Goal: Information Seeking & Learning: Learn about a topic

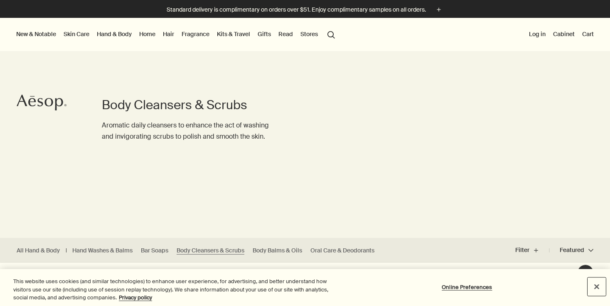
click at [595, 287] on button "Close" at bounding box center [597, 287] width 18 height 18
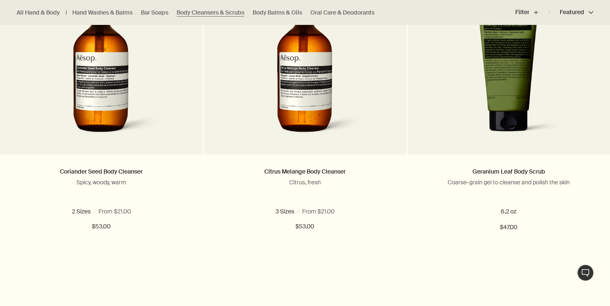
scroll to position [604, 0]
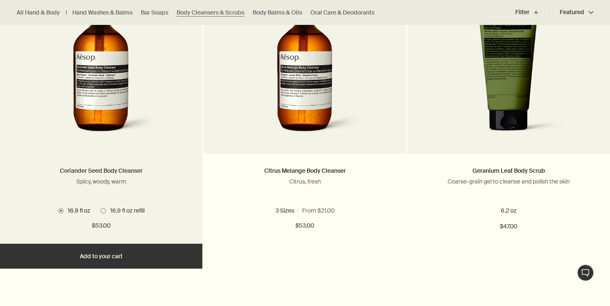
click at [111, 175] on link "Coriander Seed Body Cleanser" at bounding box center [101, 170] width 83 height 7
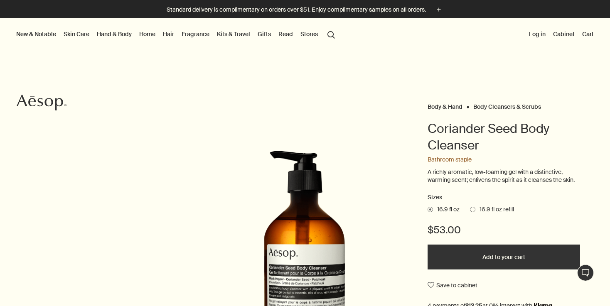
click at [471, 212] on label "16.9 fl oz refill" at bounding box center [492, 210] width 44 height 8
click at [470, 211] on input "16.9 fl oz refill" at bounding box center [470, 208] width 0 height 5
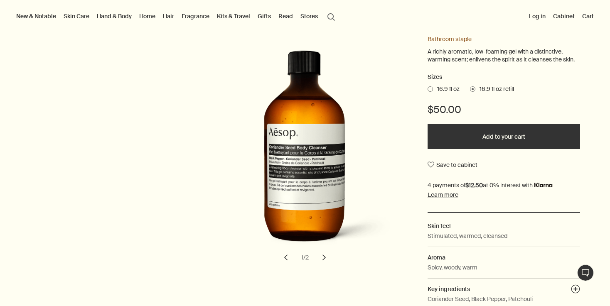
scroll to position [111, 0]
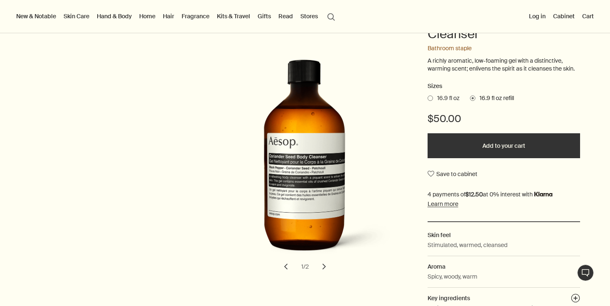
click at [485, 134] on button "Add to your cart" at bounding box center [504, 145] width 153 height 25
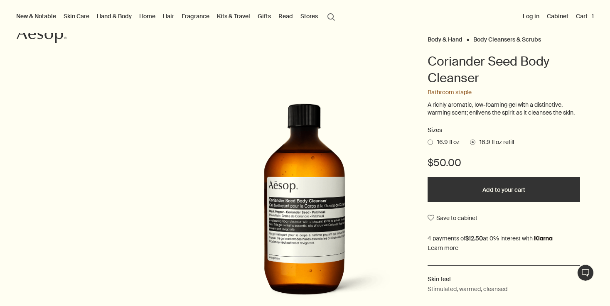
scroll to position [62, 0]
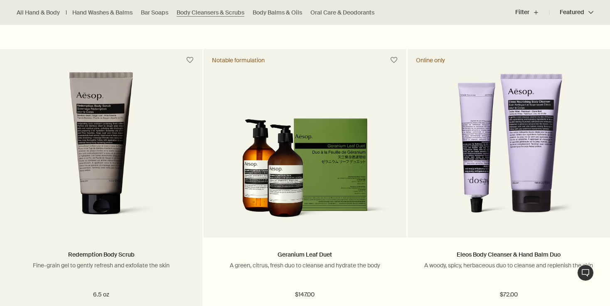
scroll to position [825, 0]
click at [47, 193] on img at bounding box center [102, 149] width 130 height 154
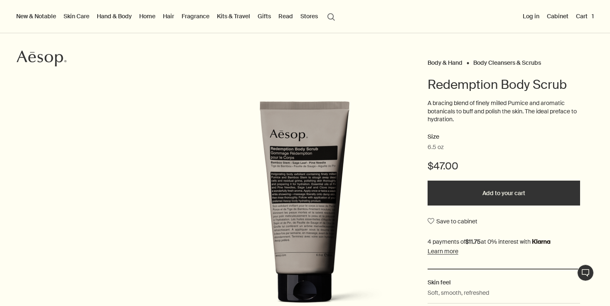
scroll to position [60, 0]
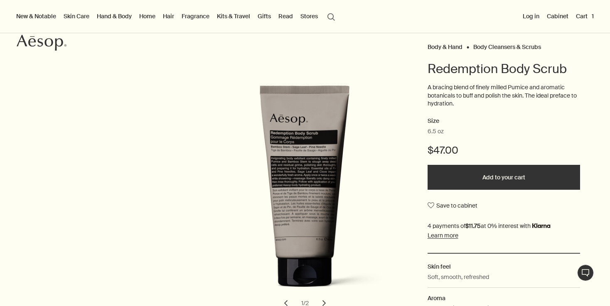
click at [498, 185] on button "Add to your cart" at bounding box center [504, 177] width 153 height 25
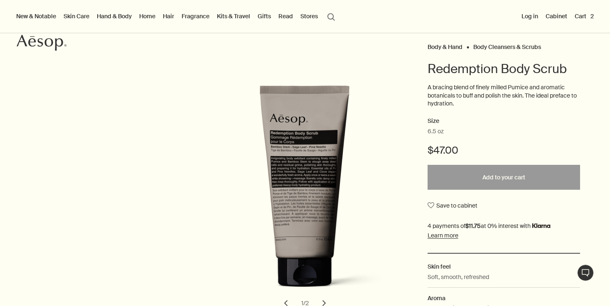
click at [578, 13] on button "Cart 2" at bounding box center [584, 16] width 22 height 11
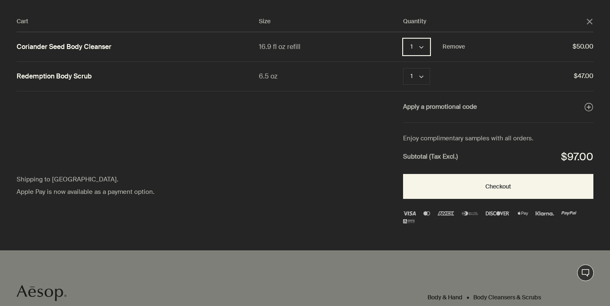
click at [427, 45] on button "1 chevron" at bounding box center [416, 47] width 27 height 17
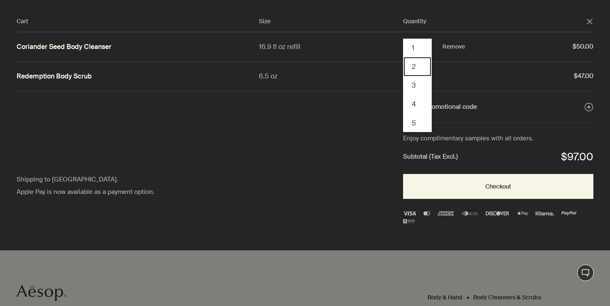
click at [417, 64] on button "2" at bounding box center [417, 66] width 27 height 19
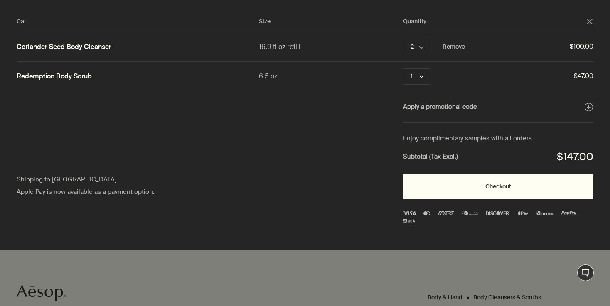
click at [473, 190] on button "Checkout" at bounding box center [498, 186] width 190 height 25
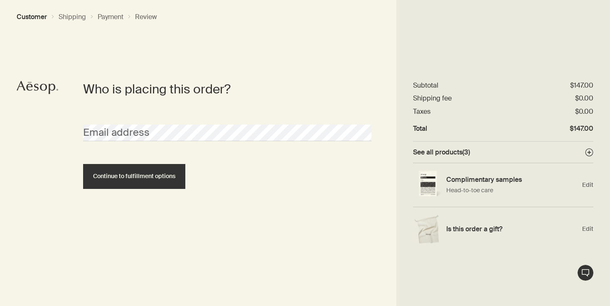
click at [112, 142] on div "Email address" at bounding box center [227, 133] width 297 height 46
click at [108, 119] on div "Email address" at bounding box center [227, 125] width 297 height 31
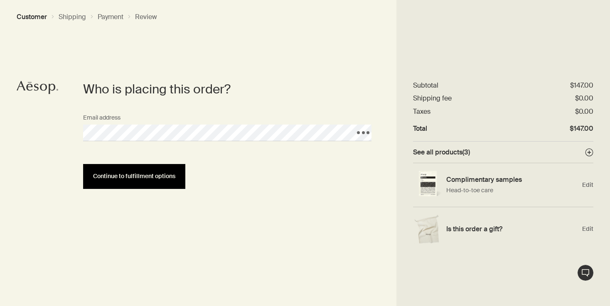
click at [127, 179] on span "Continue to fulfillment options" at bounding box center [134, 176] width 82 height 6
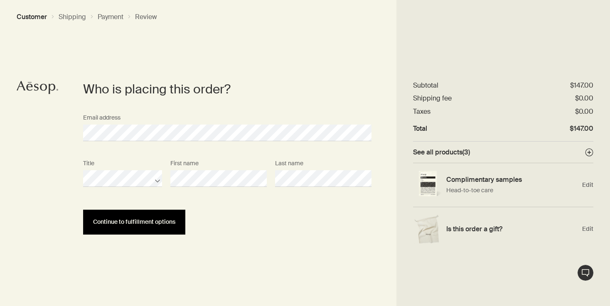
click at [162, 219] on span "Continue to fulfillment options" at bounding box center [134, 222] width 82 height 6
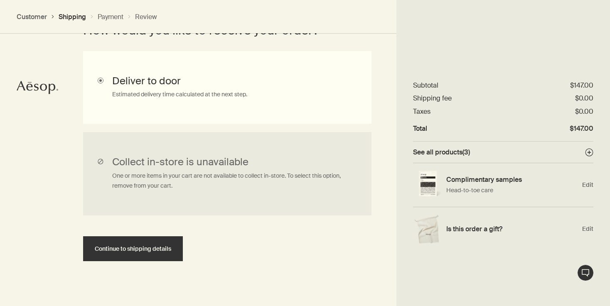
scroll to position [256, 0]
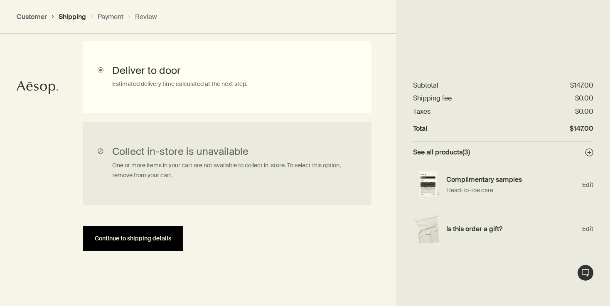
click at [151, 242] on button "Continue to shipping details" at bounding box center [133, 238] width 100 height 25
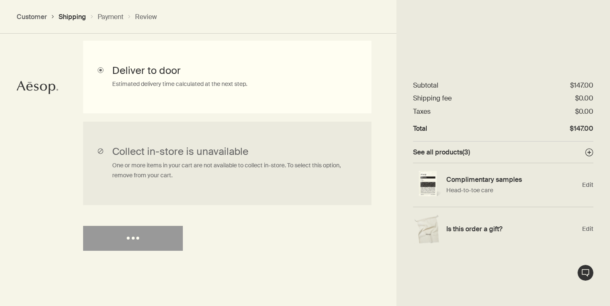
select select "US"
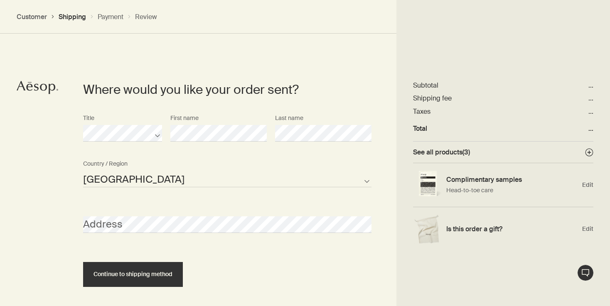
scroll to position [360, 0]
select select "US"
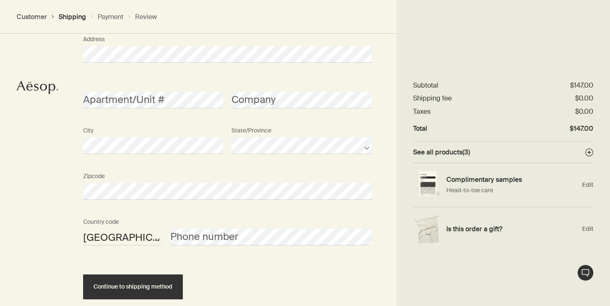
scroll to position [577, 0]
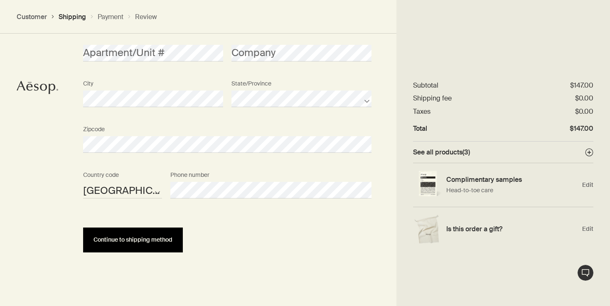
click at [163, 239] on span "Continue to shipping method" at bounding box center [133, 240] width 79 height 6
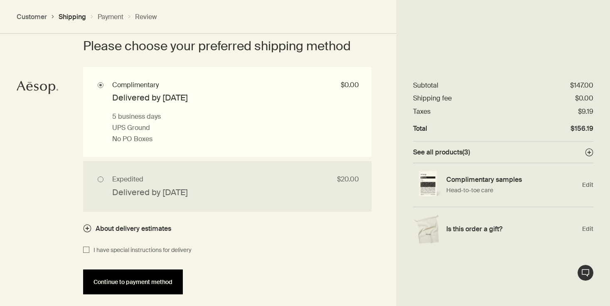
scroll to position [785, 0]
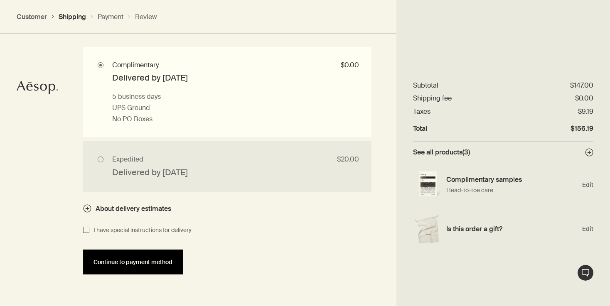
click at [110, 261] on span "Continue to payment method" at bounding box center [133, 262] width 79 height 6
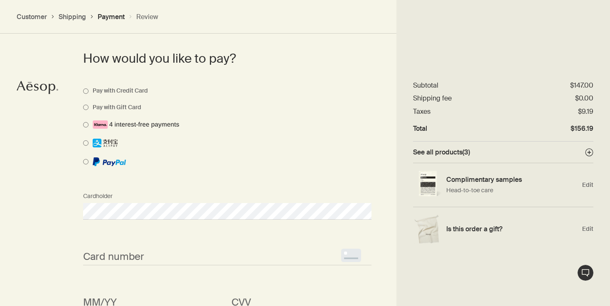
scroll to position [621, 0]
click at [114, 250] on span "<p>Your browser does not support iframes.</p>" at bounding box center [227, 257] width 289 height 17
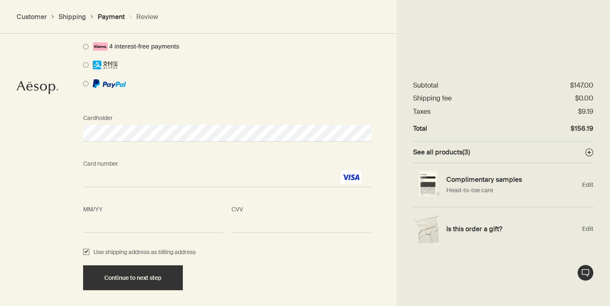
scroll to position [700, 0]
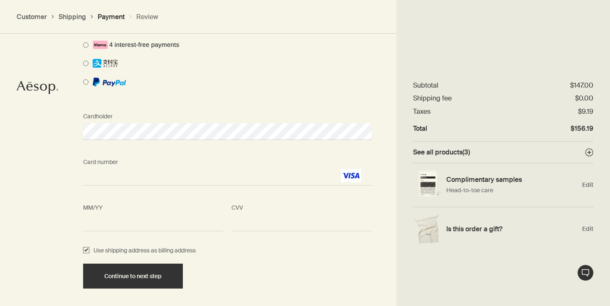
click at [256, 229] on span "<p>Your browser does not support iframes.</p>" at bounding box center [302, 223] width 140 height 17
click at [247, 212] on div "CVV <p>Your browser does not support iframes.</p>" at bounding box center [301, 215] width 148 height 31
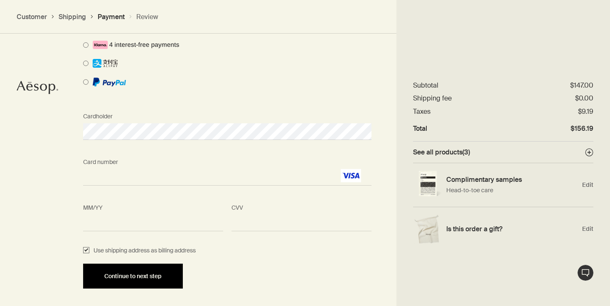
click at [161, 274] on span "Continue to next step" at bounding box center [132, 277] width 57 height 6
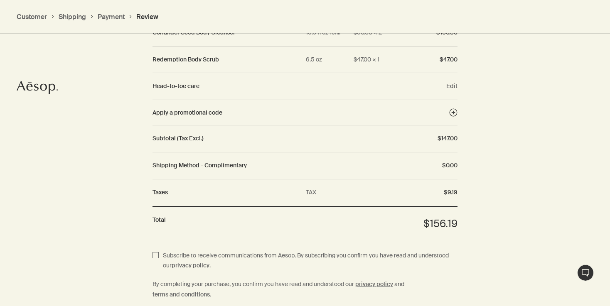
scroll to position [1026, 0]
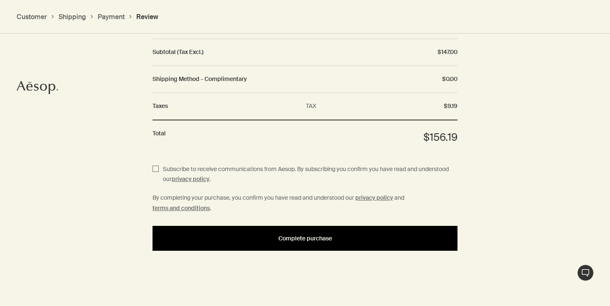
click at [182, 245] on button "Complete purchase" at bounding box center [305, 238] width 305 height 25
